Goal: Task Accomplishment & Management: Use online tool/utility

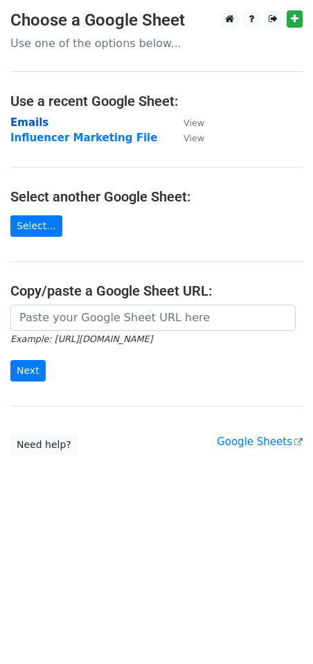
click at [26, 120] on strong "Emails" at bounding box center [29, 122] width 38 height 12
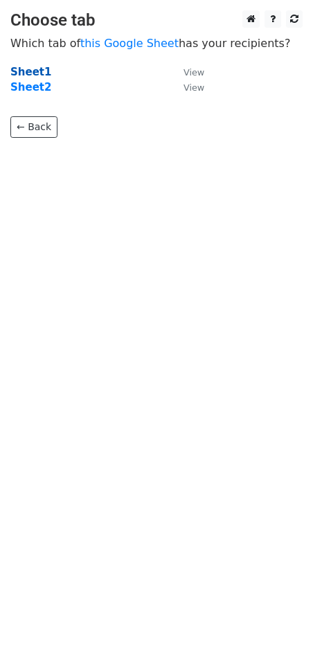
click at [35, 71] on strong "Sheet1" at bounding box center [30, 72] width 41 height 12
